Goal: Task Accomplishment & Management: Complete application form

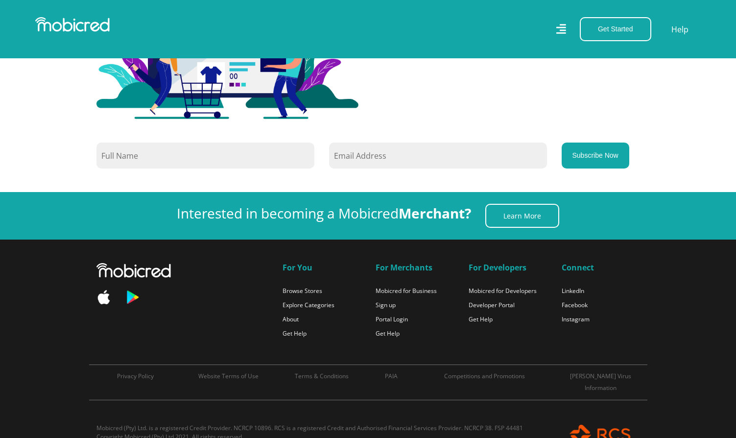
scroll to position [955, 0]
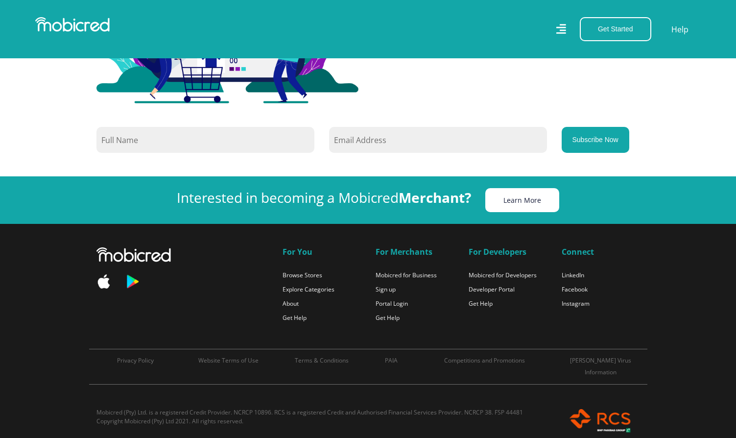
click at [532, 203] on link "Learn More" at bounding box center [523, 200] width 74 height 24
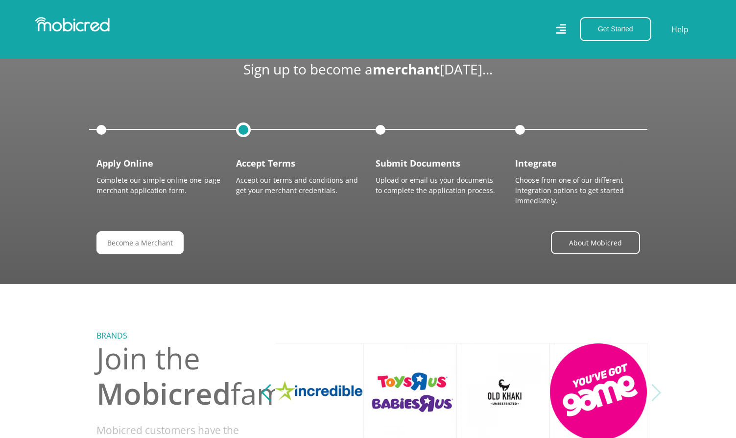
scroll to position [959, 0]
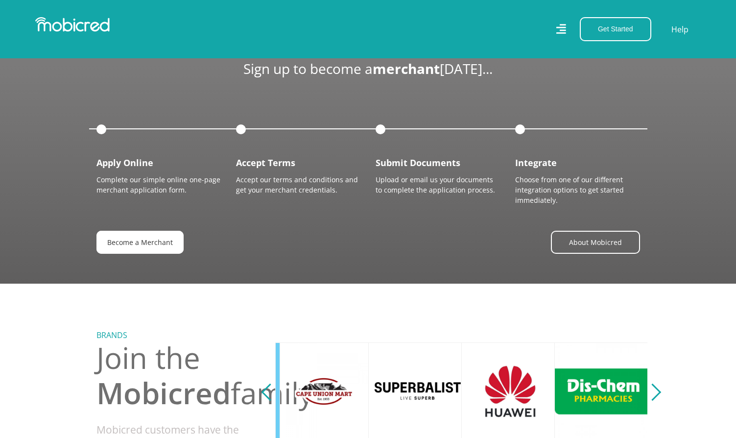
click at [146, 241] on link "Become a Merchant" at bounding box center [140, 242] width 87 height 23
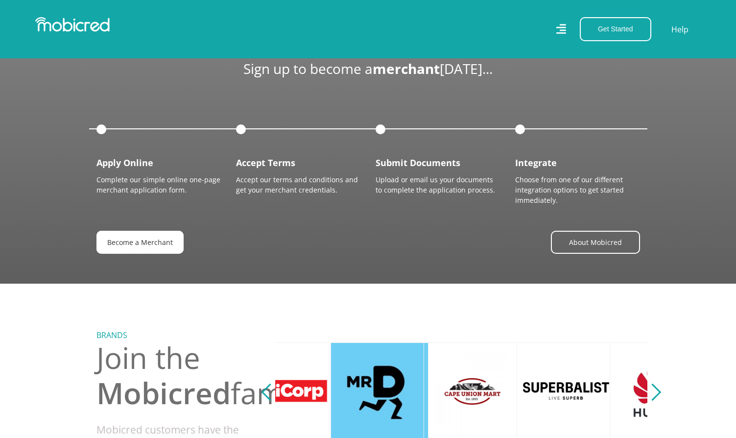
scroll to position [0, 2]
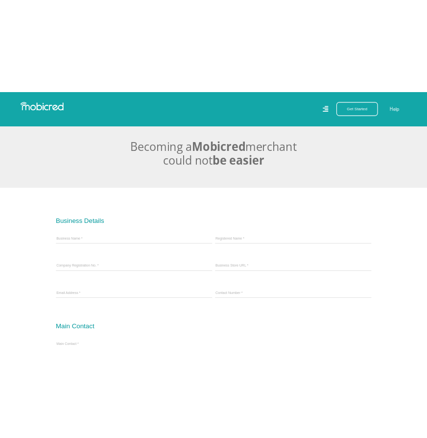
scroll to position [298, 0]
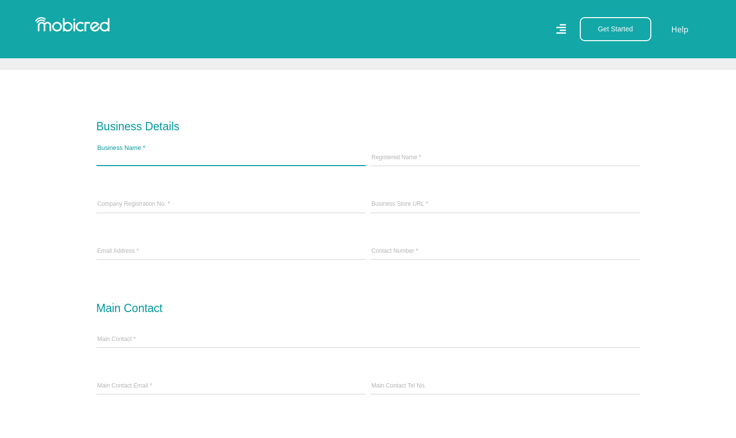
click at [171, 153] on input "Business Name *" at bounding box center [231, 158] width 269 height 15
type input "Lotters"
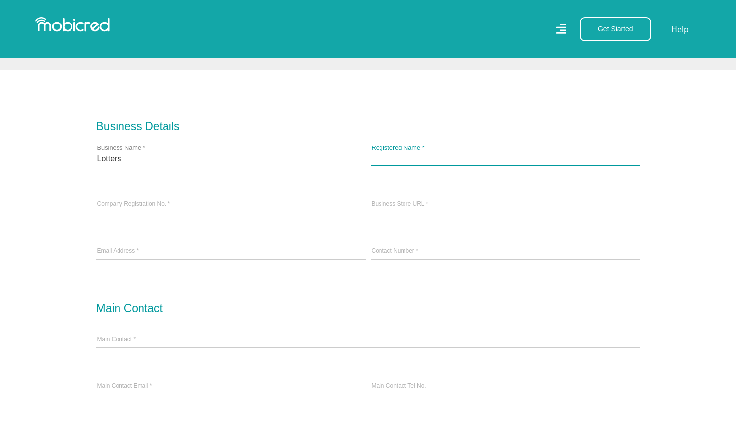
click at [443, 158] on input "Registered Name *" at bounding box center [505, 158] width 269 height 15
type input "Lotters"
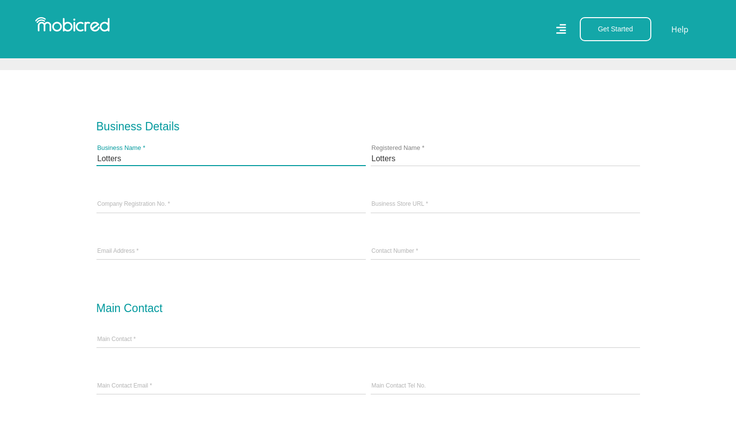
click at [149, 160] on input "Lotters" at bounding box center [231, 158] width 269 height 15
type input "Lotters (Pty)Ltd"
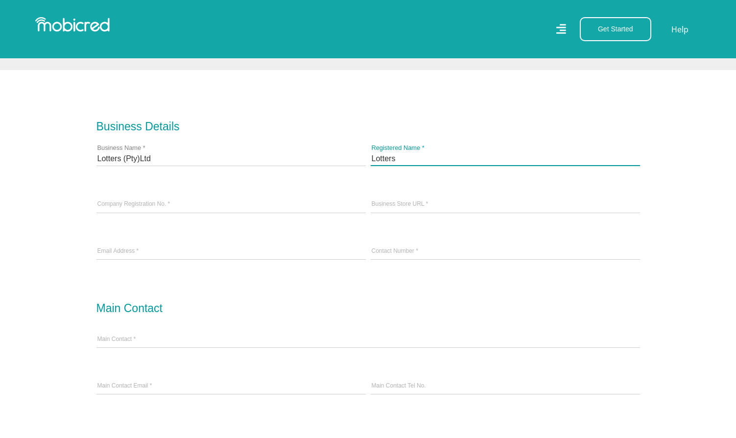
click at [411, 162] on input "Lotters" at bounding box center [505, 158] width 269 height 15
click at [416, 159] on input "Lotters (Pty)Ltd" at bounding box center [505, 158] width 269 height 15
type input "Lotters (Pty) Ltd"
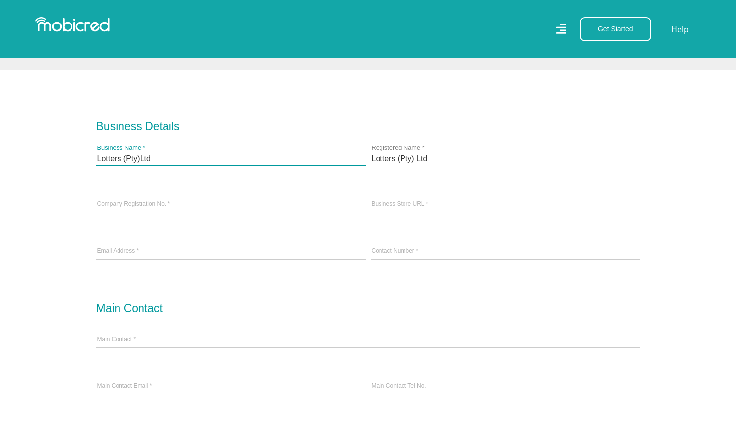
click at [159, 157] on input "Lotters (Pty)Ltd" at bounding box center [231, 158] width 269 height 15
type input "Lotters Furniture Warehouse"
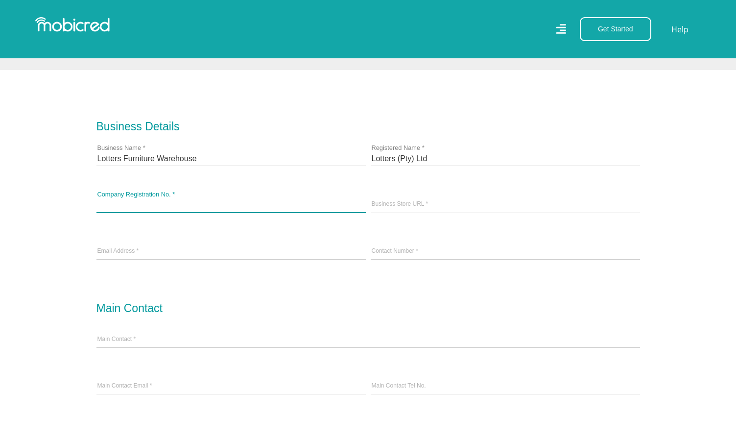
click at [188, 203] on input "Company Registration No. *" at bounding box center [231, 204] width 269 height 15
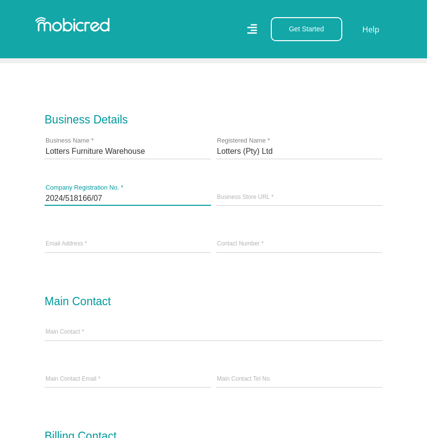
type input "2024/518166/07"
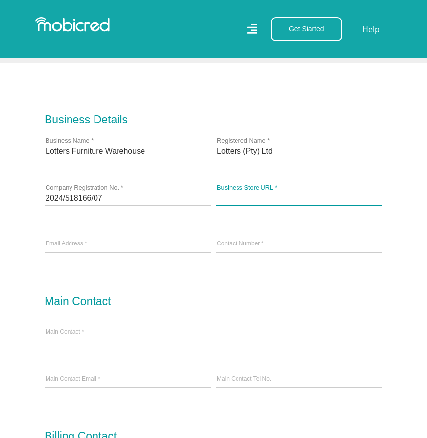
click at [272, 195] on input "Business Store URL *" at bounding box center [299, 198] width 167 height 15
type input "Lotters.com"
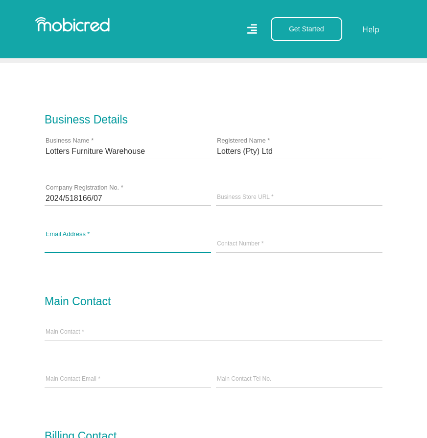
click at [141, 247] on input "email" at bounding box center [128, 244] width 167 height 15
type input "iwan@miba.co.za"
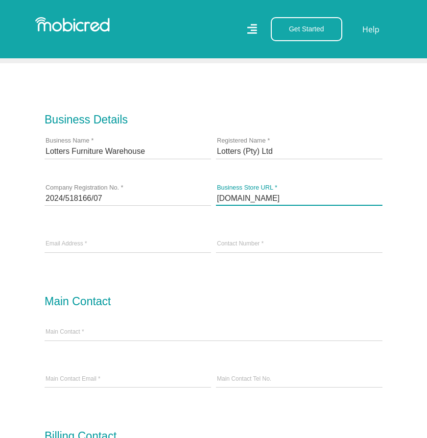
drag, startPoint x: 263, startPoint y: 197, endPoint x: 261, endPoint y: 217, distance: 20.2
click at [263, 197] on input "Lotters.com" at bounding box center [299, 198] width 167 height 15
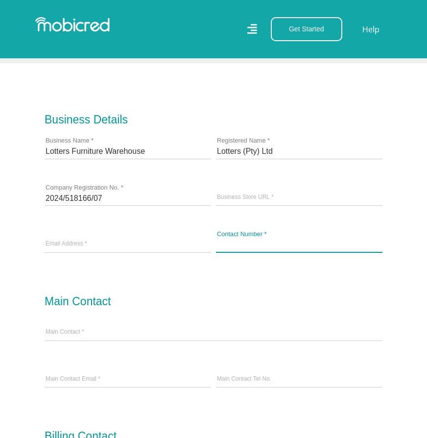
click at [268, 247] on input "Contact Number *" at bounding box center [299, 244] width 167 height 15
type input "+27823246675"
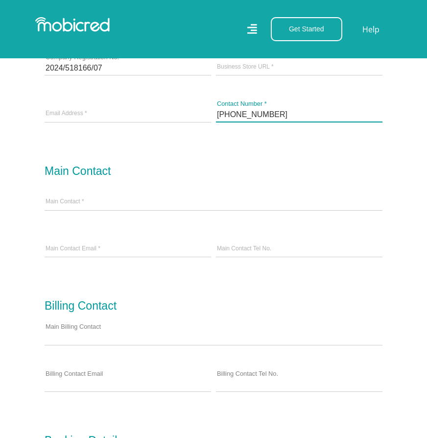
scroll to position [430, 0]
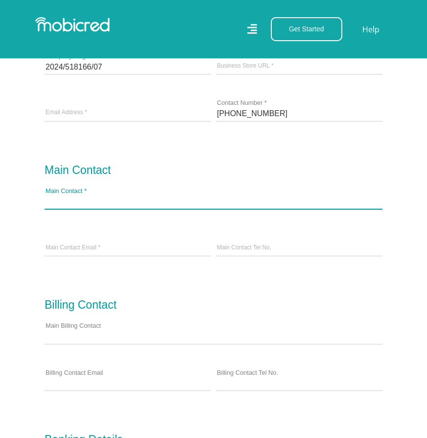
click at [100, 203] on input "Main Contact *" at bounding box center [214, 201] width 338 height 15
type input "Iwan Grevelink"
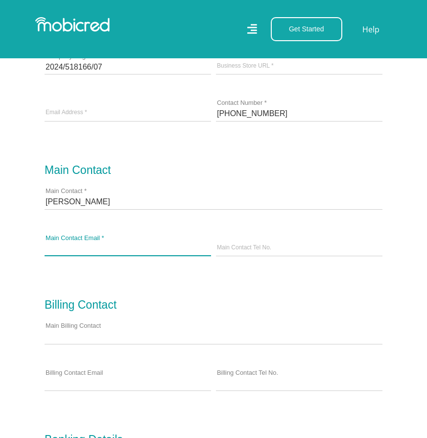
click at [126, 249] on input "Main Contact Email *" at bounding box center [128, 248] width 167 height 15
type input "iwan@miba."
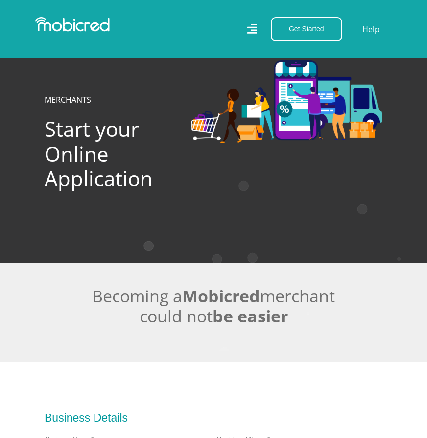
scroll to position [430, 0]
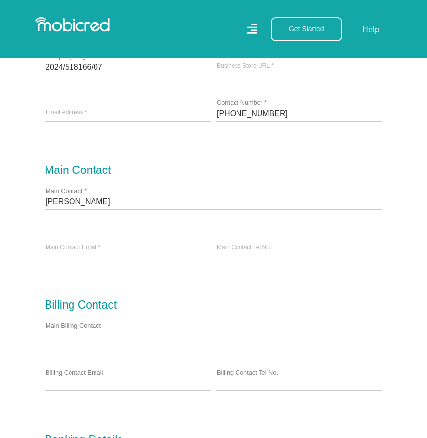
type input "[EMAIL_ADDRESS][DOMAIN_NAME]"
click at [281, 248] on input "Main Contact Tel No." at bounding box center [299, 248] width 167 height 15
type input "0823246675"
click at [283, 309] on form "Business Details Lotters Furniture Warehouse Business Name * Lotters (Pty) Ltd …" at bounding box center [214, 372] width 338 height 834
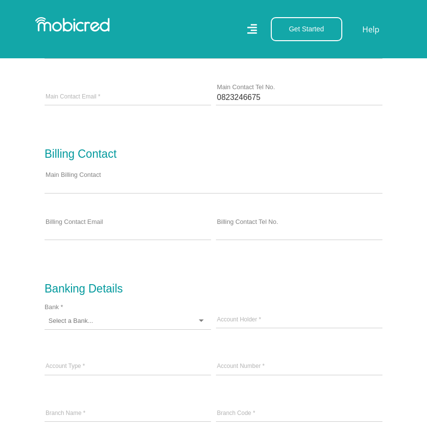
scroll to position [582, 0]
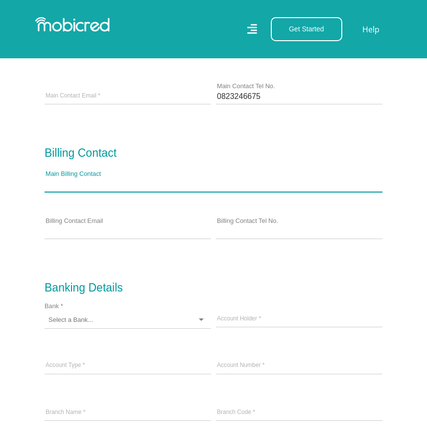
click at [72, 179] on input "Main Billing Contact" at bounding box center [214, 184] width 338 height 15
type input "[PERSON_NAME]"
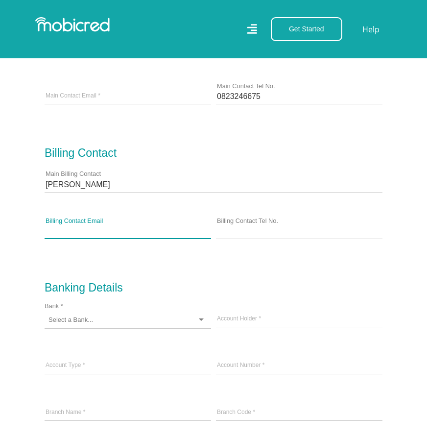
click at [114, 232] on input "Billing Contact Email" at bounding box center [128, 231] width 167 height 15
type input "[PERSON_NAME][EMAIL_ADDRESS][DOMAIN_NAME]"
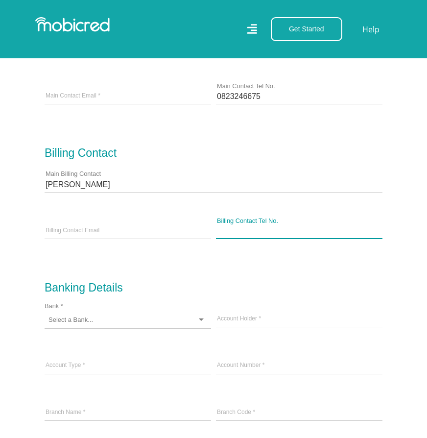
click at [258, 233] on input "Billing Contact Tel No." at bounding box center [299, 231] width 167 height 15
type input "0822184968"
click at [318, 281] on form "Business Details Lotters Furniture Warehouse Business Name * Lotters (Pty) Ltd …" at bounding box center [214, 221] width 338 height 834
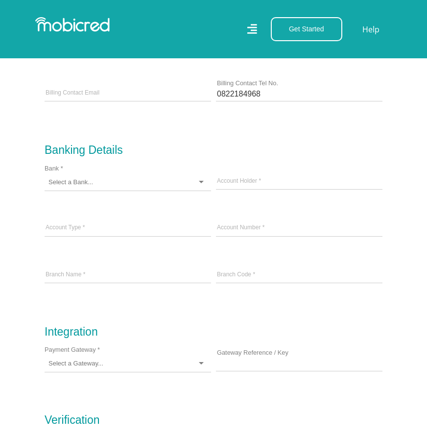
scroll to position [721, 0]
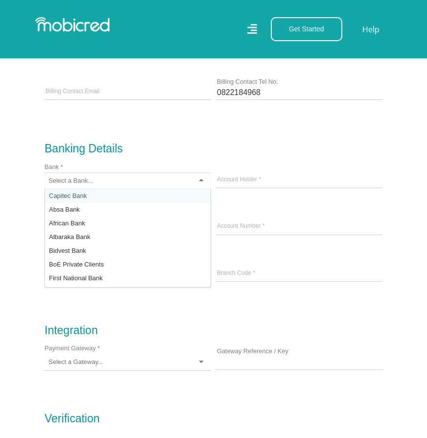
click at [142, 179] on div at bounding box center [128, 180] width 167 height 17
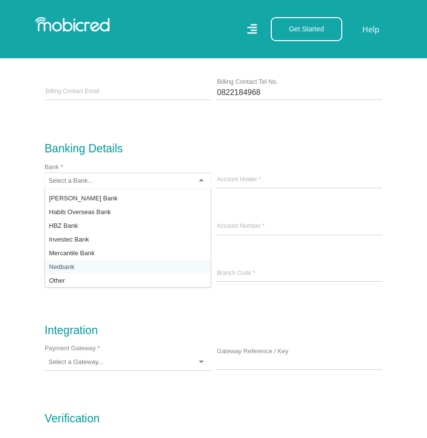
scroll to position [0, 0]
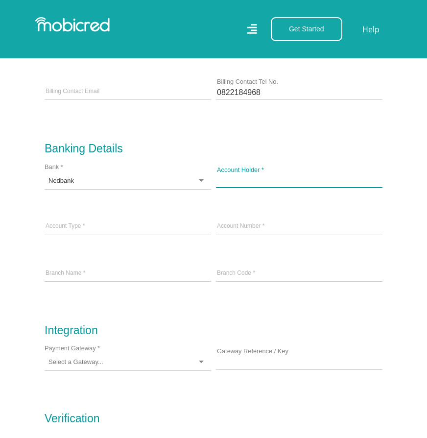
click at [279, 182] on input "Account Holder *" at bounding box center [299, 180] width 167 height 15
type input "Lotters (Pty)Ltd"
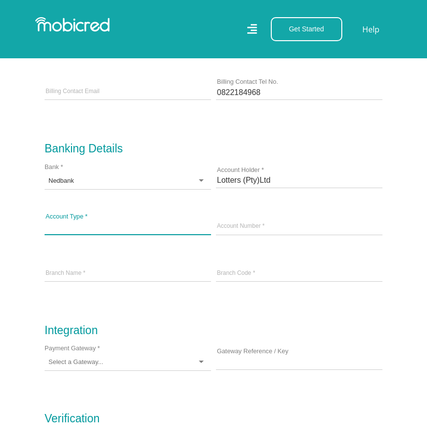
click at [134, 225] on input "Account Type *" at bounding box center [128, 227] width 167 height 15
type input "Current"
click at [261, 225] on input "text" at bounding box center [299, 227] width 167 height 15
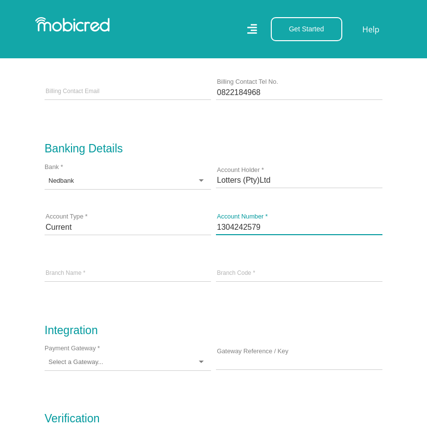
type input "1304242579"
click at [131, 276] on input "Branch Name *" at bounding box center [128, 274] width 167 height 15
type input "BusinessPretoria"
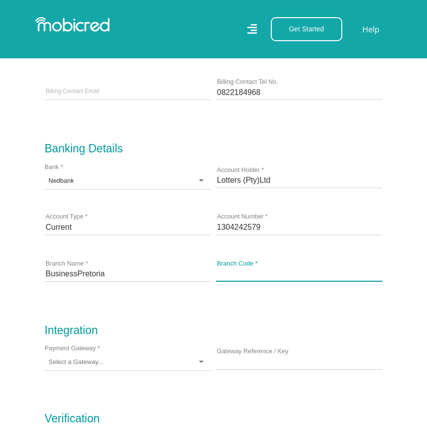
click at [263, 280] on input "Branch Code *" at bounding box center [299, 274] width 167 height 15
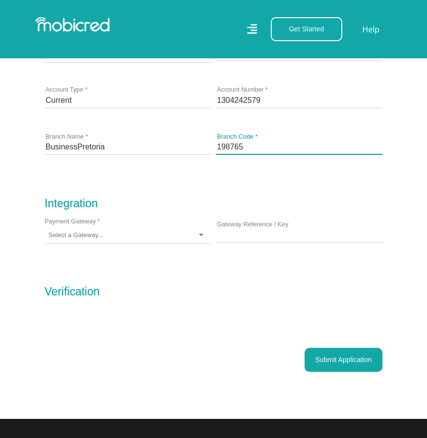
scroll to position [853, 0]
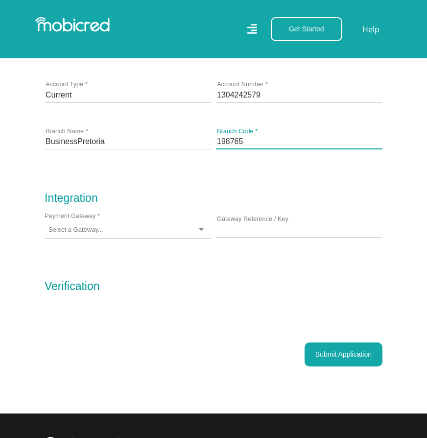
type input "198765"
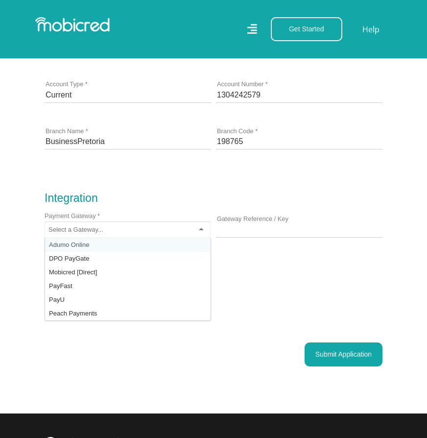
click at [183, 225] on div at bounding box center [128, 229] width 167 height 17
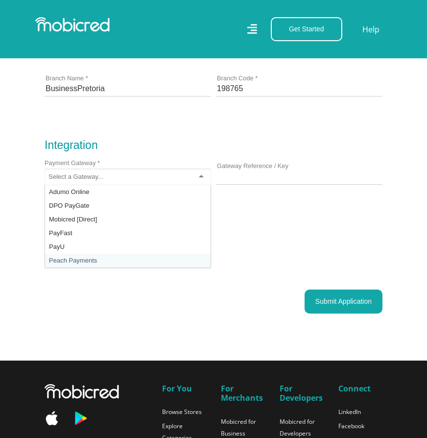
scroll to position [906, 0]
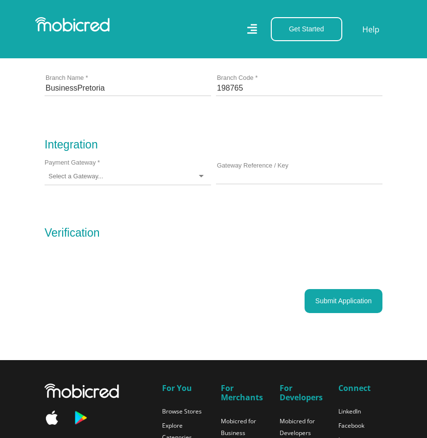
click at [279, 249] on div at bounding box center [213, 265] width 343 height 48
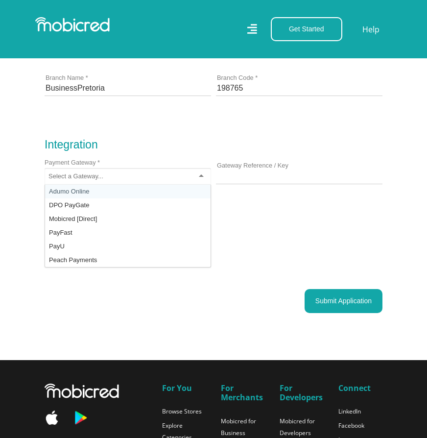
click at [199, 179] on div at bounding box center [128, 176] width 167 height 17
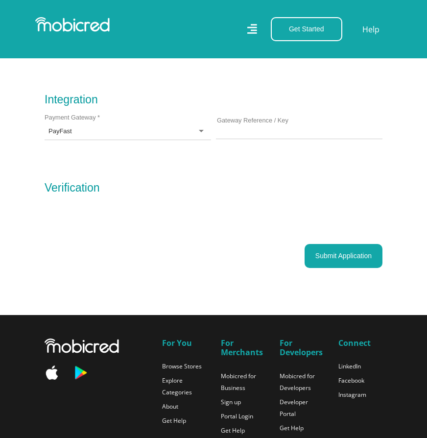
scroll to position [949, 0]
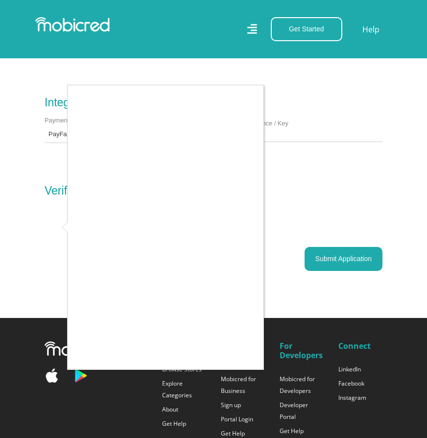
click at [325, 261] on div at bounding box center [213, 219] width 427 height 438
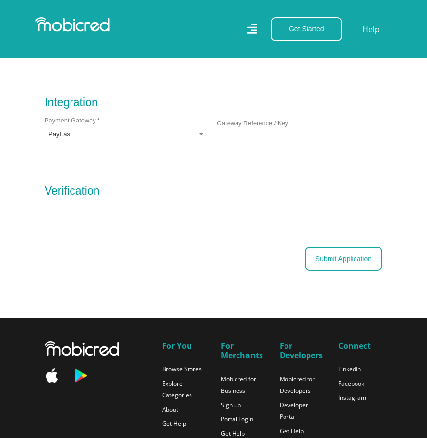
click at [327, 261] on button "Submit Application" at bounding box center [344, 259] width 78 height 24
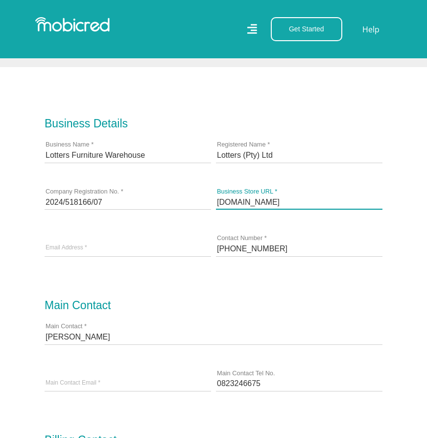
scroll to position [329, 0]
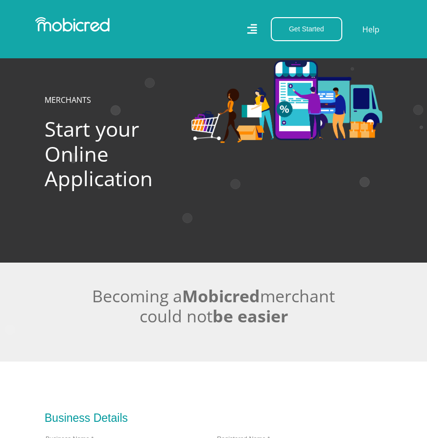
scroll to position [329, 0]
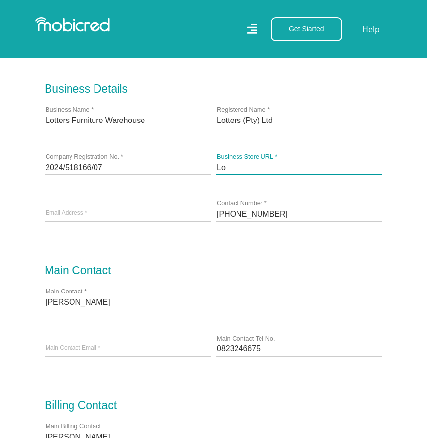
type input "L"
paste input "https://lotterspine.com/"
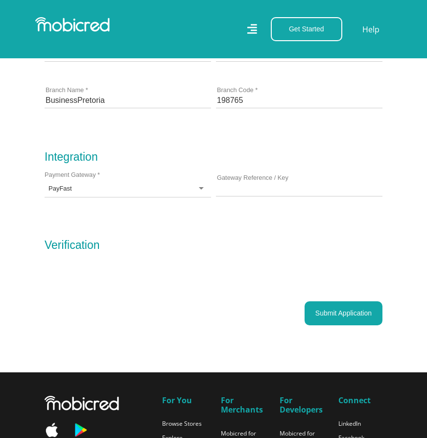
scroll to position [896, 0]
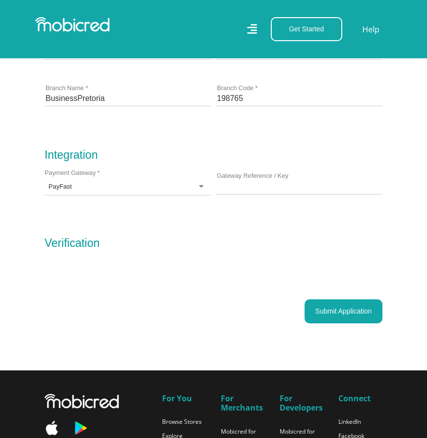
type input "https://lotterspine.com/"
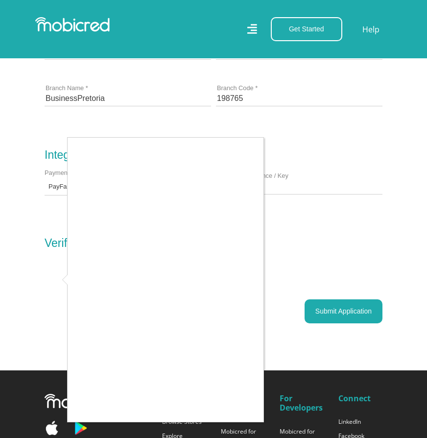
click at [331, 308] on div at bounding box center [213, 219] width 427 height 438
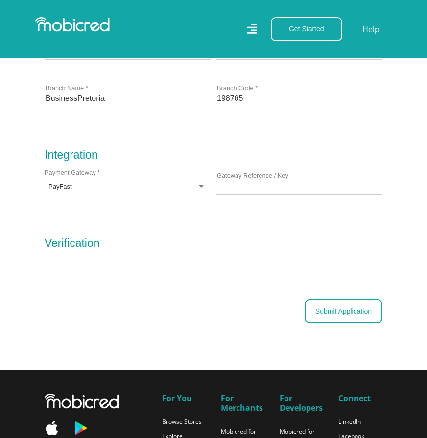
click at [338, 312] on button "Submit Application" at bounding box center [344, 311] width 78 height 24
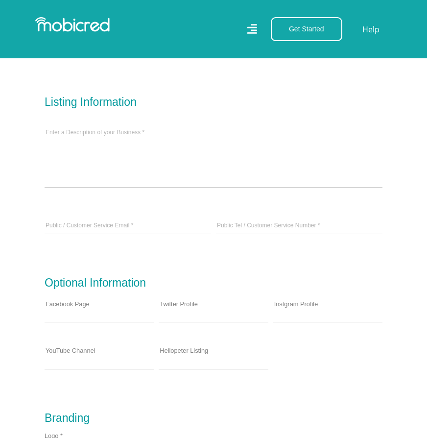
scroll to position [338, 0]
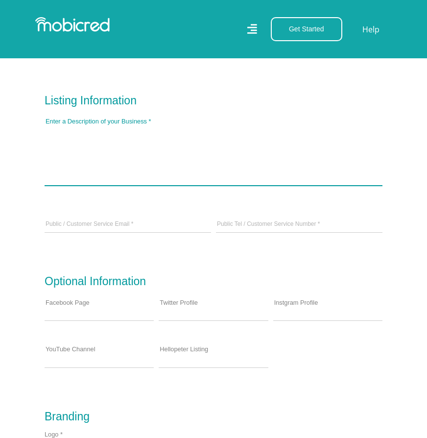
click at [88, 163] on textarea at bounding box center [214, 154] width 338 height 61
paste textarea "Lotters Furniture is a South African furniture retailer, wholesaler, and franch…"
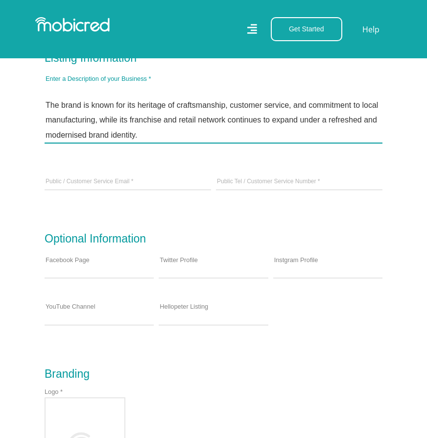
scroll to position [383, 0]
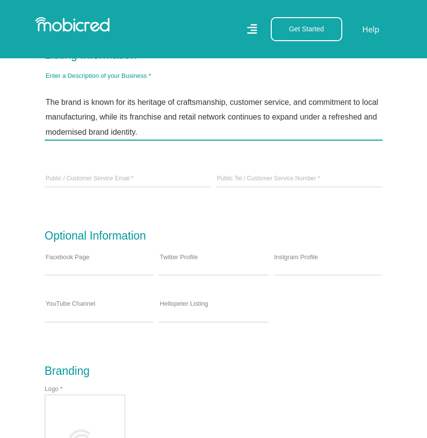
type textarea "Lotters Furniture is a South African furniture retailer, wholesaler, and franch…"
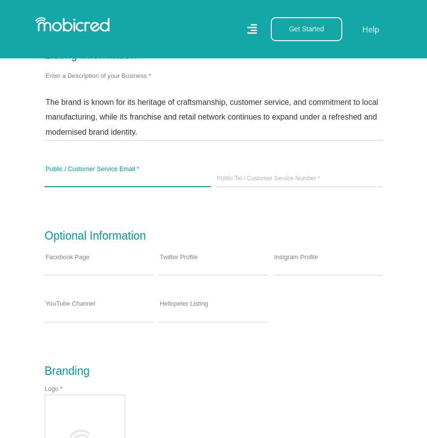
click at [133, 182] on input "Public / Customer Service Email *" at bounding box center [128, 179] width 167 height 15
type input "k"
paste input "[PERSON_NAME][EMAIL_ADDRESS][DOMAIN_NAME]"
type input "[PERSON_NAME][EMAIL_ADDRESS][DOMAIN_NAME]"
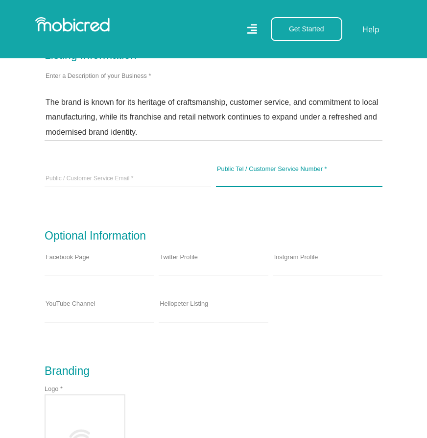
click at [268, 180] on input "Public Tel / Customer Service Number *" at bounding box center [299, 179] width 167 height 15
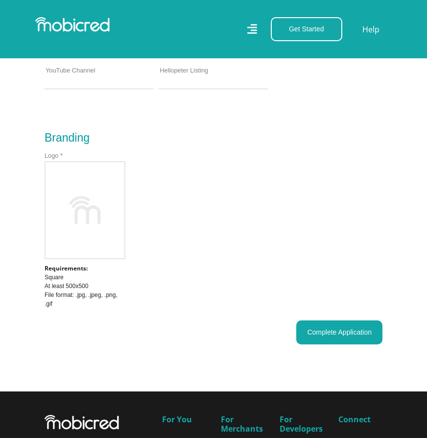
scroll to position [625, 0]
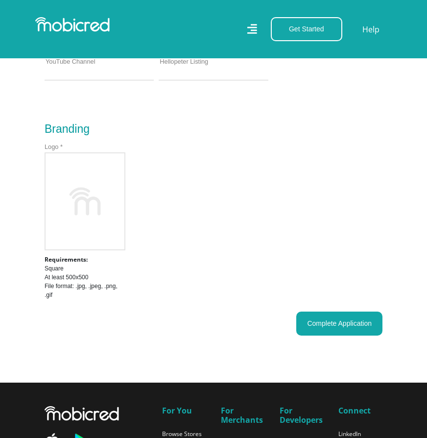
type input "0832284010"
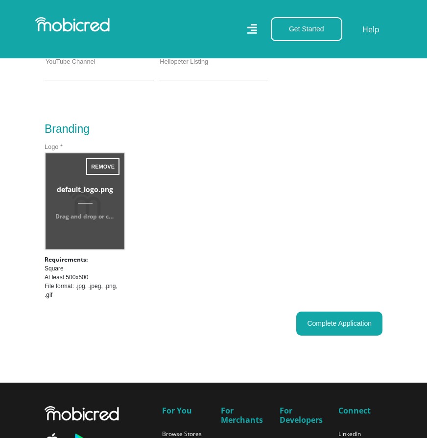
click at [86, 205] on input "file" at bounding box center [85, 201] width 79 height 96
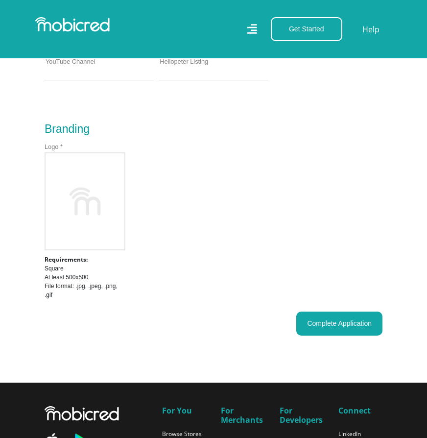
type input "C:\fakepath\Lotters Logo.png"
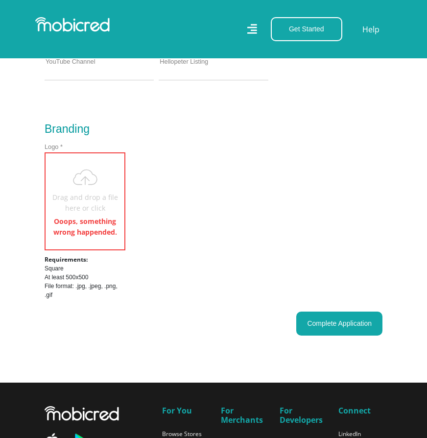
click at [214, 240] on div "Logo * Drag and drop a file here or click Ooops, something wrong happended. The…" at bounding box center [213, 224] width 343 height 174
type input "C:\fakepath\Lotters Logo.png"
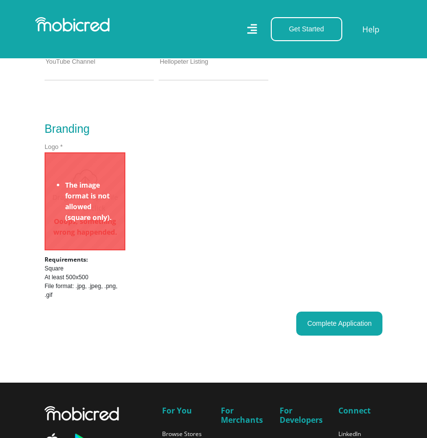
click at [101, 207] on input "file" at bounding box center [85, 201] width 79 height 96
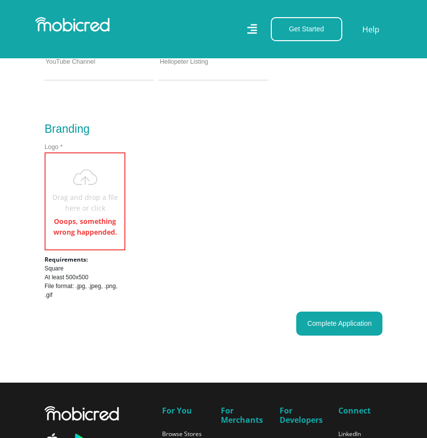
type input "C:\fakepath\Lotters Logo.png"
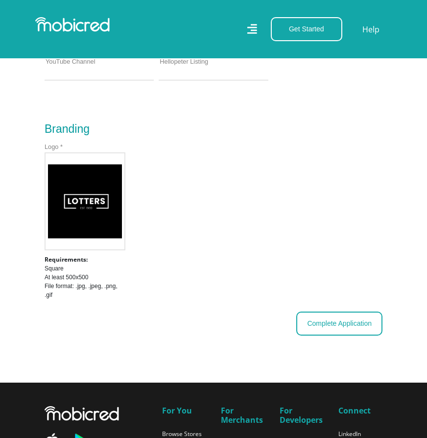
click at [330, 324] on button "Complete Application" at bounding box center [339, 324] width 86 height 24
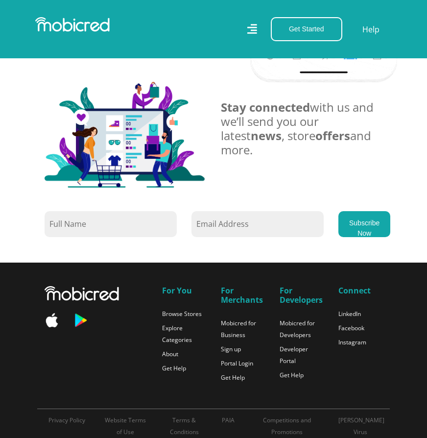
scroll to position [855, 0]
